Goal: Transaction & Acquisition: Purchase product/service

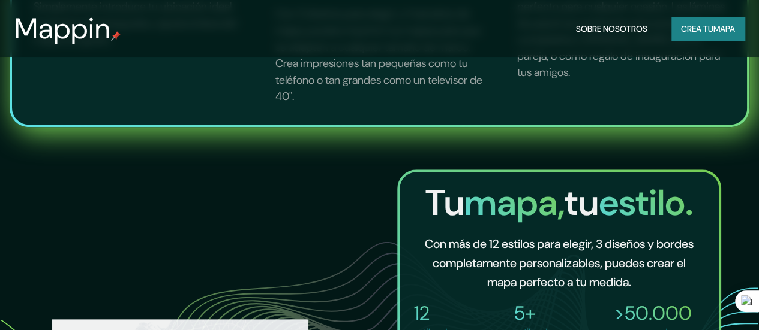
scroll to position [130, 0]
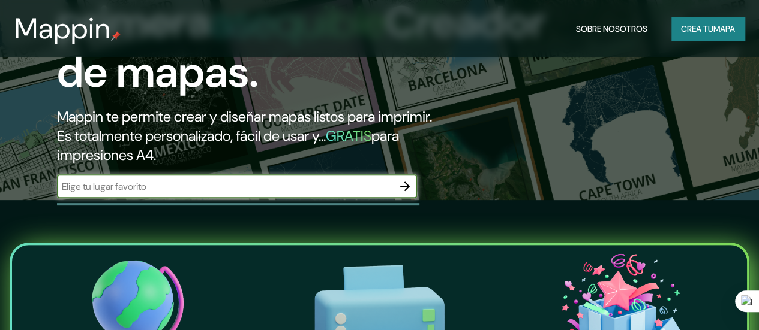
click at [403, 194] on icon "button" at bounding box center [405, 186] width 14 height 14
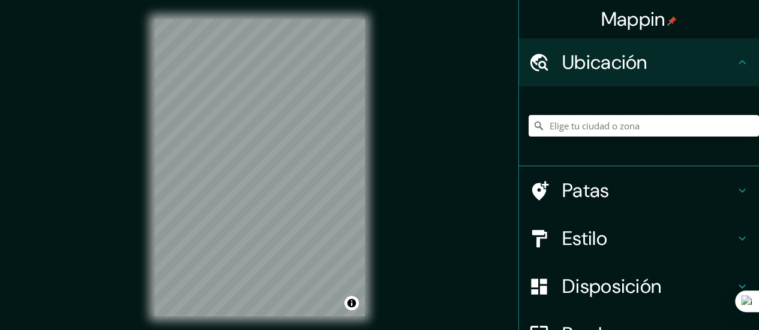
click at [583, 128] on input "Elige tu ciudad o zona" at bounding box center [643, 126] width 230 height 22
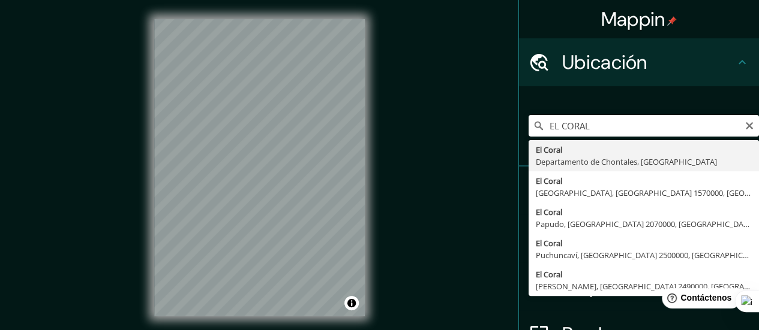
type input "El Coral, Departamento de Chontales, [GEOGRAPHIC_DATA]"
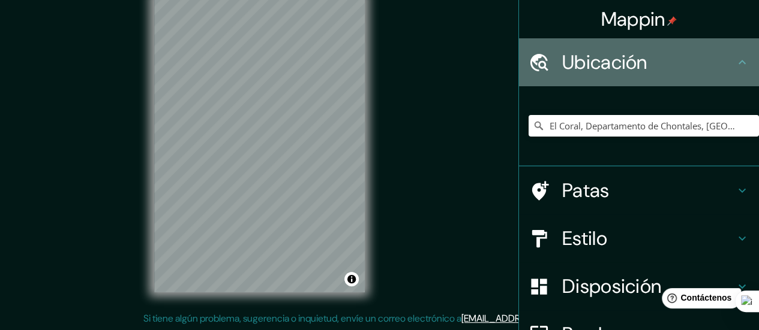
click at [735, 56] on icon at bounding box center [742, 62] width 14 height 14
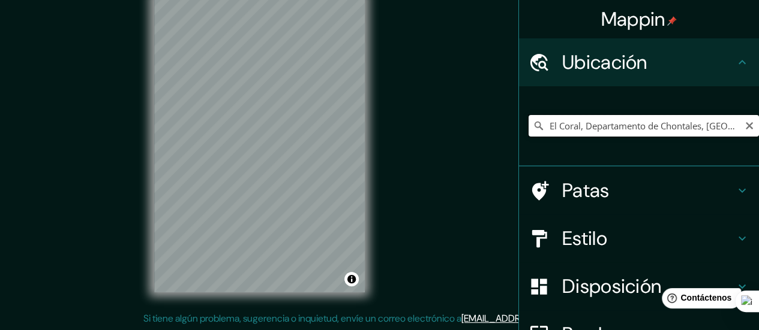
click at [698, 122] on input "El Coral, Departamento de Chontales, [GEOGRAPHIC_DATA]" at bounding box center [643, 126] width 230 height 22
click at [597, 124] on input "El Coral, Departamento de Chontales, [GEOGRAPHIC_DATA]" at bounding box center [643, 126] width 230 height 22
click at [532, 128] on icon at bounding box center [538, 126] width 12 height 12
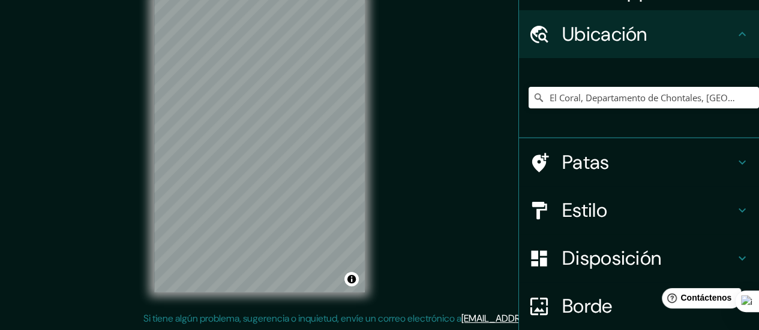
scroll to position [69, 0]
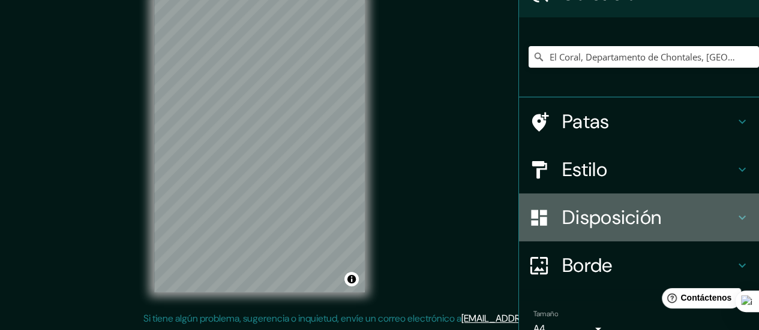
click at [637, 210] on font "Disposición" at bounding box center [611, 217] width 99 height 25
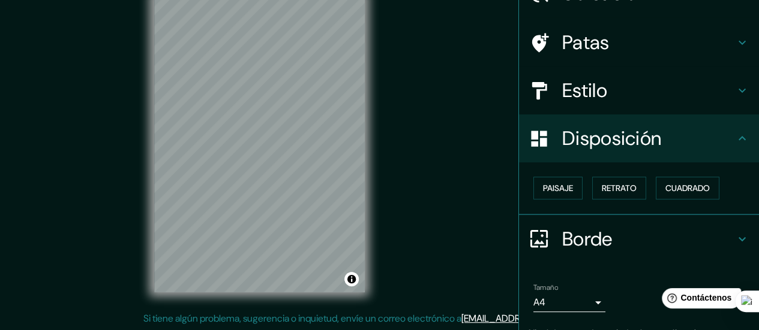
scroll to position [94, 0]
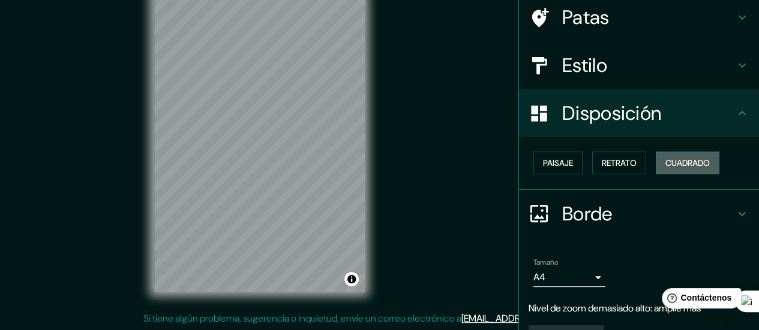
click at [673, 167] on font "Cuadrado" at bounding box center [687, 163] width 44 height 11
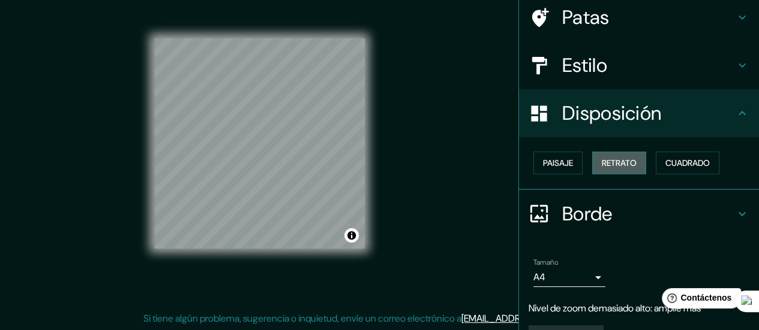
click at [624, 165] on font "Retrato" at bounding box center [618, 163] width 35 height 11
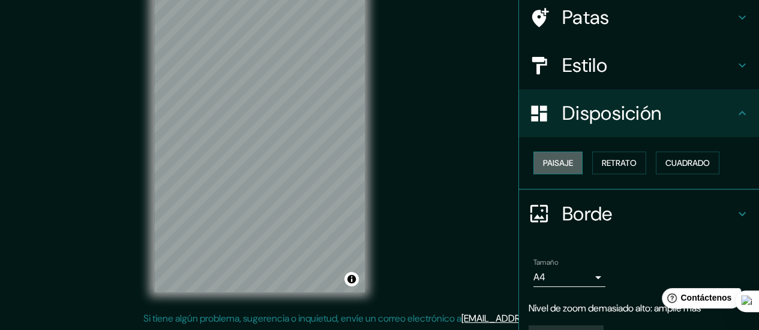
click at [565, 160] on button "Paisaje" at bounding box center [557, 163] width 49 height 23
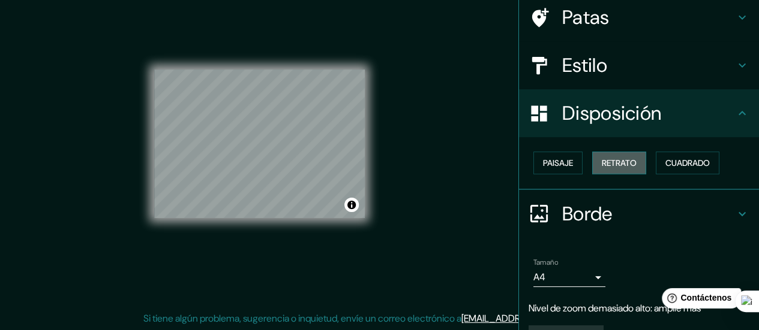
click at [601, 158] on font "Retrato" at bounding box center [618, 163] width 35 height 11
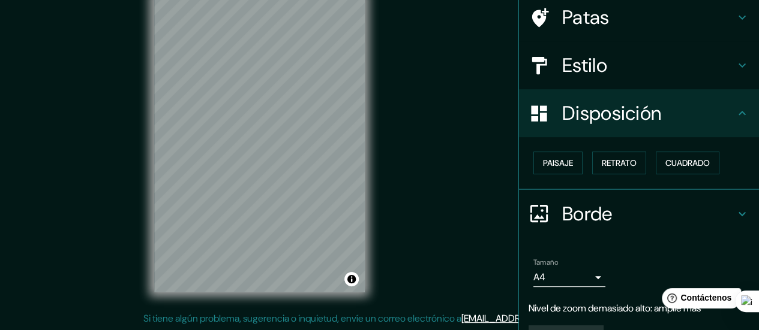
scroll to position [125, 0]
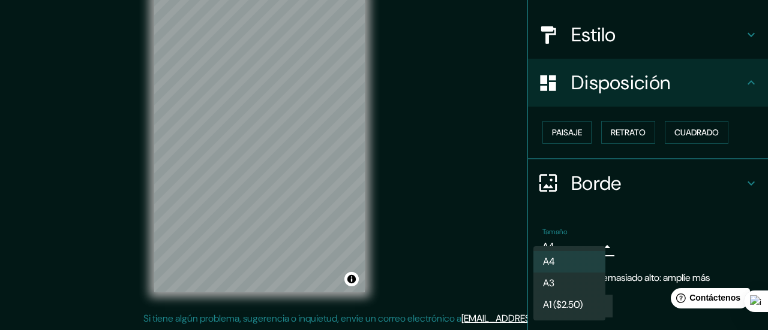
click at [586, 247] on body "Mappin Ubicación [GEOGRAPHIC_DATA], Departamento de [GEOGRAPHIC_DATA], [GEOGRAP…" at bounding box center [384, 141] width 768 height 330
click at [587, 260] on li "A4" at bounding box center [569, 262] width 72 height 22
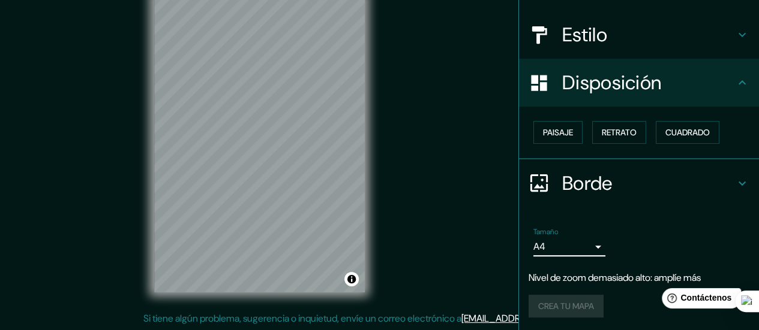
click at [602, 280] on font "Nivel de zoom demasiado alto: amplíe más" at bounding box center [614, 278] width 172 height 13
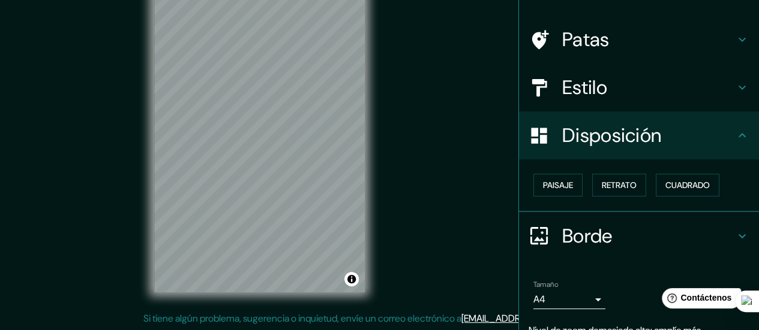
scroll to position [28, 0]
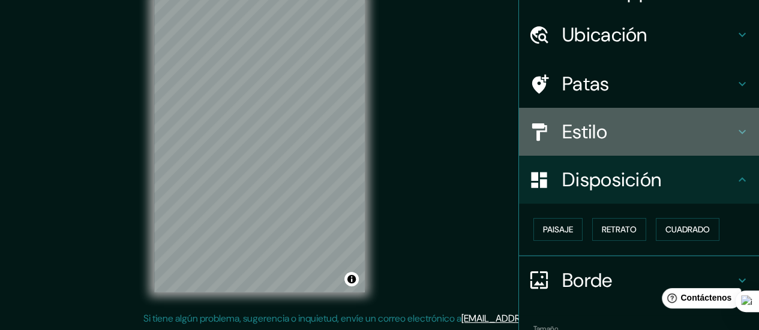
click at [651, 124] on h4 "Estilo" at bounding box center [648, 132] width 173 height 24
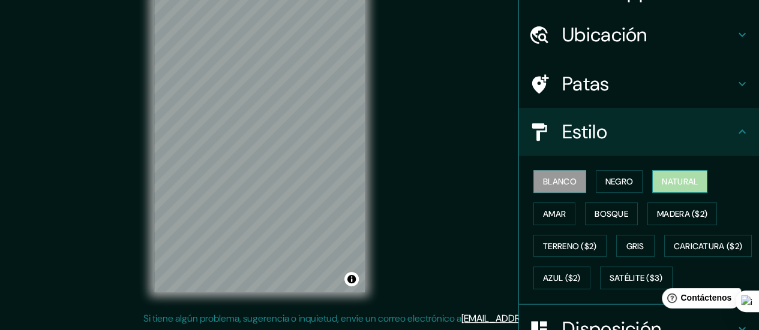
click at [664, 183] on font "Natural" at bounding box center [679, 181] width 36 height 11
drag, startPoint x: 273, startPoint y: 144, endPoint x: 393, endPoint y: 174, distance: 123.8
click at [393, 174] on div "Mappin Ubicación [GEOGRAPHIC_DATA], Departamento de Chontales, [GEOGRAPHIC_DATA…" at bounding box center [379, 153] width 759 height 355
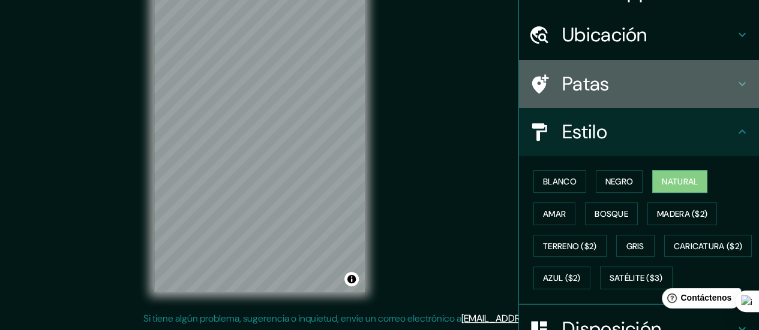
click at [590, 85] on font "Patas" at bounding box center [585, 83] width 47 height 25
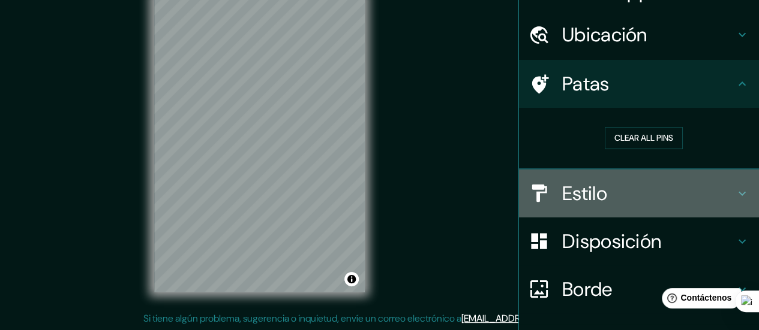
click at [609, 187] on h4 "Estilo" at bounding box center [648, 194] width 173 height 24
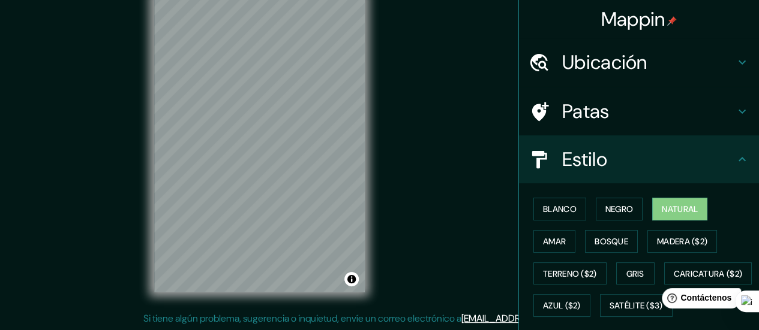
scroll to position [1, 0]
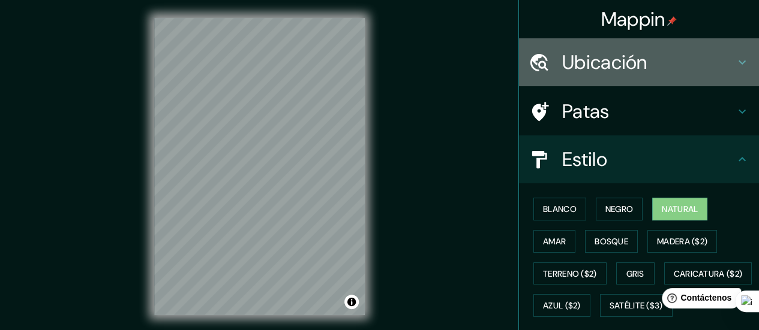
click at [621, 68] on font "Ubicación" at bounding box center [604, 62] width 85 height 25
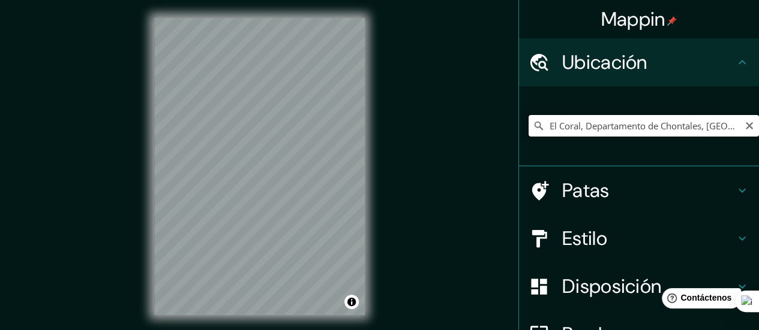
click at [670, 133] on input "El Coral, Departamento de Chontales, [GEOGRAPHIC_DATA]" at bounding box center [643, 126] width 230 height 22
click at [572, 124] on input "El Coral, Departamento de Chontales, [GEOGRAPHIC_DATA]" at bounding box center [643, 126] width 230 height 22
click at [535, 129] on input "El Coral, Departamento de Chontales, [GEOGRAPHIC_DATA]" at bounding box center [643, 126] width 230 height 22
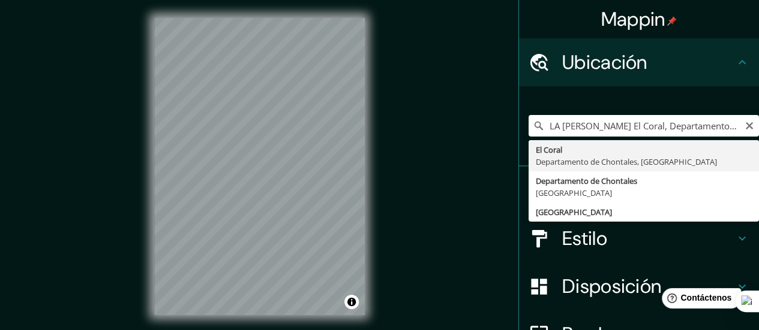
type input "El Coral, Departamento de Chontales, [GEOGRAPHIC_DATA]"
